Goal: Information Seeking & Learning: Check status

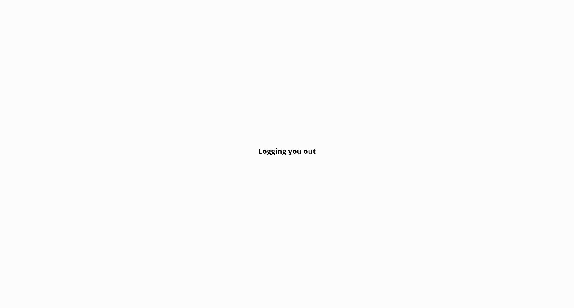
click at [120, 119] on div "Logging you out" at bounding box center [287, 154] width 574 height 308
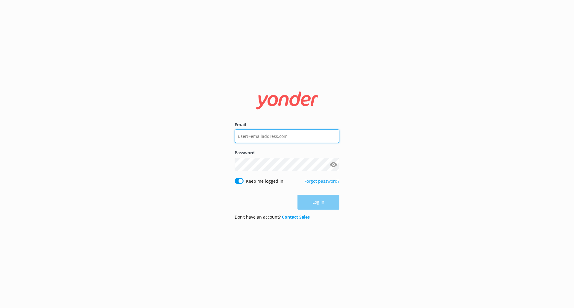
type input "[EMAIL_ADDRESS][DOMAIN_NAME]"
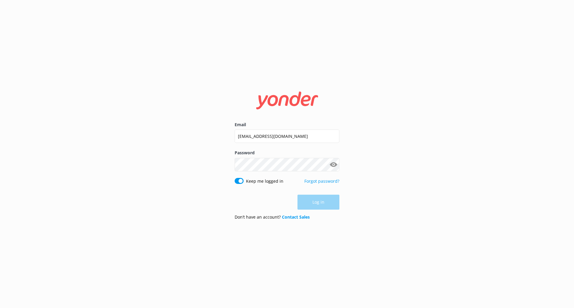
click at [322, 203] on div "Log in" at bounding box center [287, 202] width 105 height 15
click at [322, 203] on button "Log in" at bounding box center [319, 202] width 42 height 15
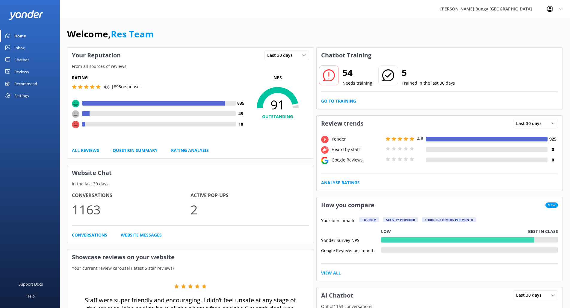
click at [18, 45] on div "Inbox" at bounding box center [19, 48] width 10 height 12
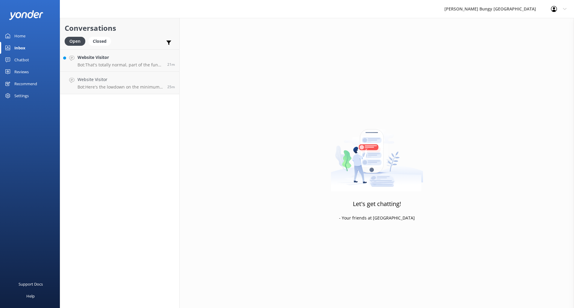
click at [22, 58] on div "Chatbot" at bounding box center [21, 60] width 15 height 12
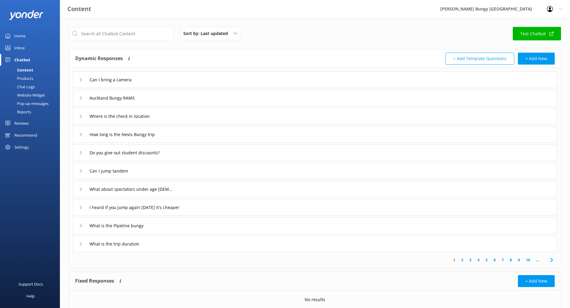
click at [25, 112] on div "Reports" at bounding box center [18, 112] width 28 height 8
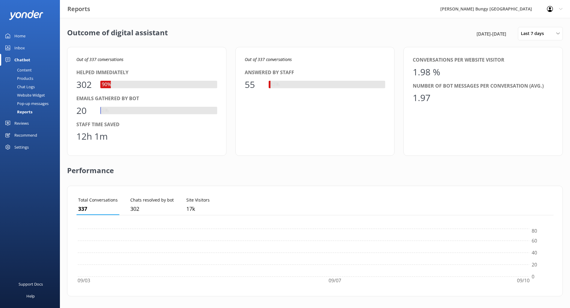
scroll to position [56, 472]
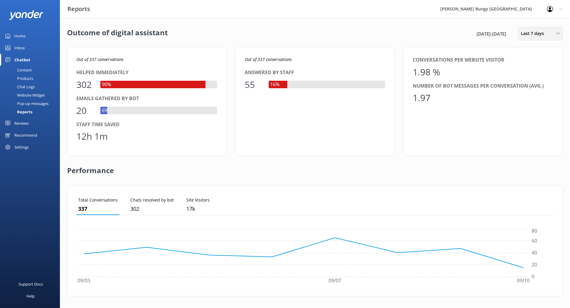
click at [537, 34] on span "Last 7 days" at bounding box center [534, 33] width 27 height 7
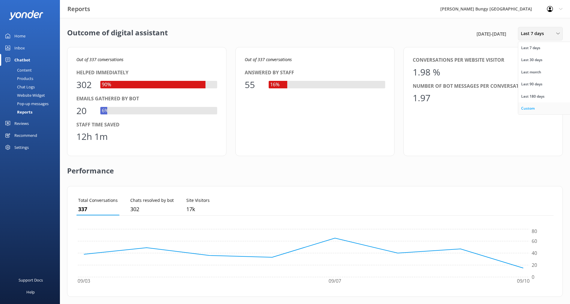
click at [530, 107] on div "Custom" at bounding box center [527, 108] width 13 height 6
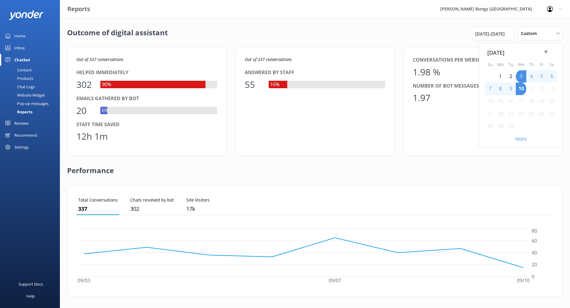
click at [403, 37] on div "Outcome of digital assistant [DATE] Su Mo Tu We Th Fr Sa 1 2 3 4 5 6 7 8 9 10 1…" at bounding box center [315, 33] width 496 height 13
click at [541, 35] on div "Custom" at bounding box center [540, 33] width 42 height 7
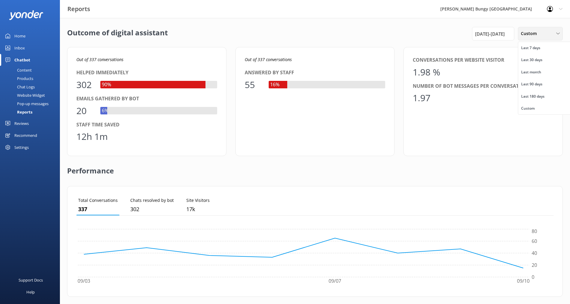
click at [530, 31] on span "Custom" at bounding box center [530, 33] width 19 height 7
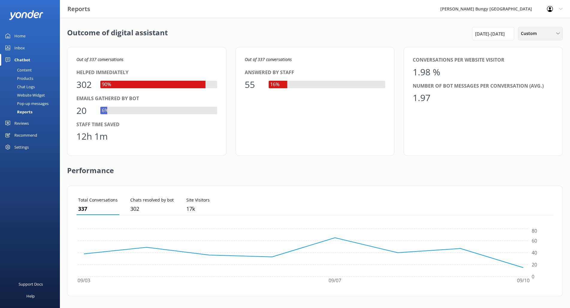
click at [530, 32] on span "Custom" at bounding box center [530, 33] width 19 height 7
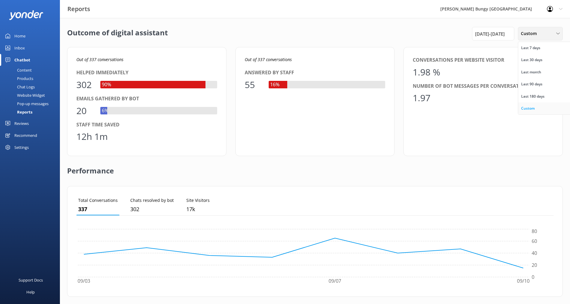
click at [529, 110] on div "Custom" at bounding box center [527, 108] width 13 height 6
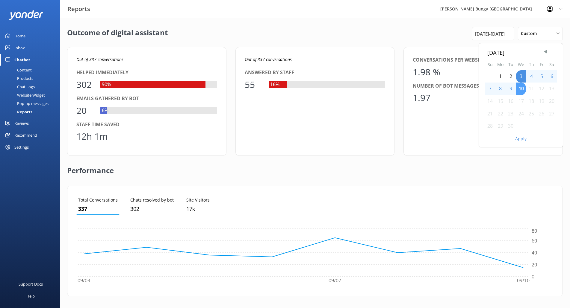
click at [519, 88] on div "10" at bounding box center [521, 89] width 10 height 13
click at [522, 138] on button "Apply" at bounding box center [520, 139] width 11 height 4
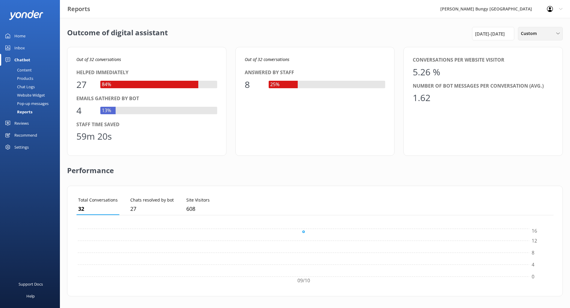
click at [534, 28] on div "Custom Last 7 days Last 30 days Last month Last 90 days Last 180 days Custom" at bounding box center [540, 33] width 45 height 13
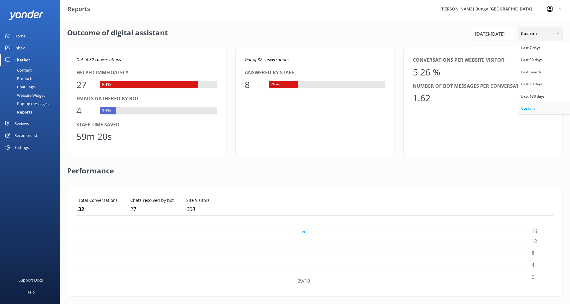
click at [523, 109] on div "Custom" at bounding box center [527, 108] width 13 height 6
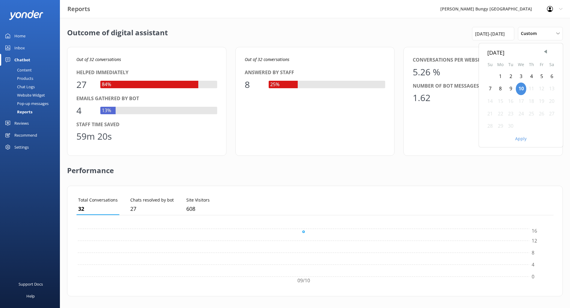
click at [511, 87] on div "9" at bounding box center [510, 89] width 10 height 13
click at [520, 140] on button "Apply" at bounding box center [520, 139] width 11 height 4
click at [479, 30] on span "[DATE] - [DATE]" at bounding box center [490, 33] width 30 height 7
click at [497, 89] on div "8" at bounding box center [500, 89] width 10 height 13
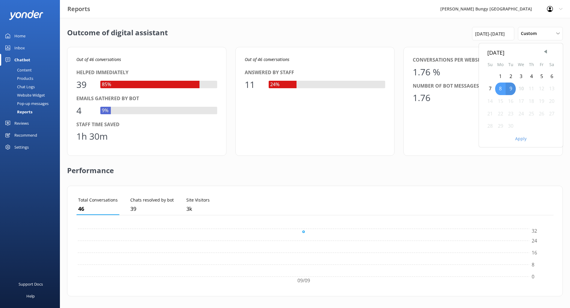
click at [497, 89] on div "8" at bounding box center [500, 89] width 10 height 13
click at [519, 140] on button "Apply" at bounding box center [520, 139] width 11 height 4
click at [478, 31] on span "[DATE] - [DATE]" at bounding box center [490, 33] width 30 height 7
click at [490, 87] on div "7" at bounding box center [490, 89] width 10 height 13
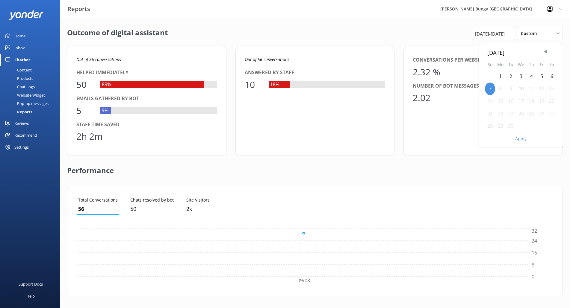
click at [520, 137] on button "Apply" at bounding box center [520, 139] width 11 height 4
click at [475, 33] on span "[DATE] - [DATE]" at bounding box center [490, 33] width 30 height 7
click at [551, 76] on div "6" at bounding box center [551, 76] width 10 height 13
click at [524, 140] on button "Apply" at bounding box center [520, 139] width 11 height 4
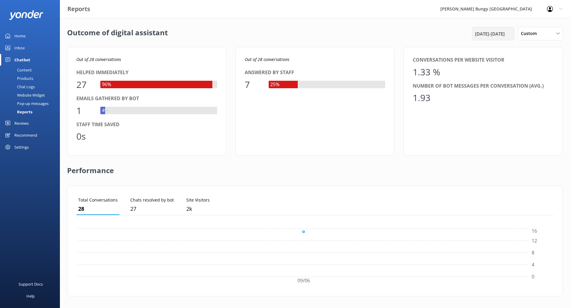
click at [499, 37] on span "[DATE] - [DATE]" at bounding box center [490, 33] width 30 height 7
click at [540, 75] on div "5" at bounding box center [541, 76] width 10 height 13
click at [521, 145] on div "[DATE] Su Mo Tu We Th Fr Sa 1 2 3 4 5 6 7 8 9 10 11 12 13 14 15 16 17 18 19 20 …" at bounding box center [521, 95] width 84 height 104
click at [523, 139] on button "Apply" at bounding box center [520, 139] width 11 height 4
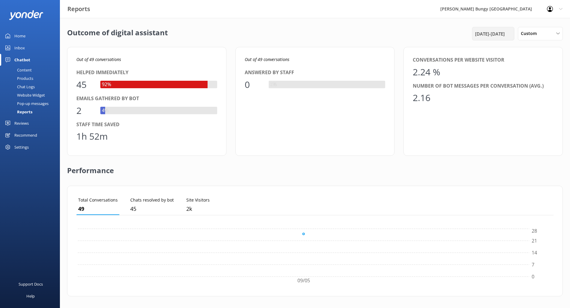
click at [487, 35] on span "[DATE] - [DATE]" at bounding box center [490, 33] width 30 height 7
click at [531, 74] on div "4" at bounding box center [531, 76] width 10 height 13
click at [522, 143] on div "[DATE] Su Mo Tu We Th Fr Sa 1 2 3 4 5 6 7 8 9 10 11 12 13 14 15 16 17 18 19 20 …" at bounding box center [521, 95] width 84 height 104
click at [522, 138] on button "Apply" at bounding box center [520, 139] width 11 height 4
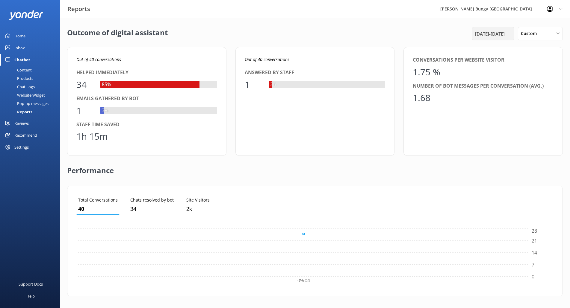
click at [496, 34] on span "[DATE] - [DATE]" at bounding box center [490, 33] width 30 height 7
click at [519, 74] on div "3" at bounding box center [521, 76] width 10 height 13
click at [518, 140] on button "Apply" at bounding box center [520, 139] width 11 height 4
